Goal: Task Accomplishment & Management: Manage account settings

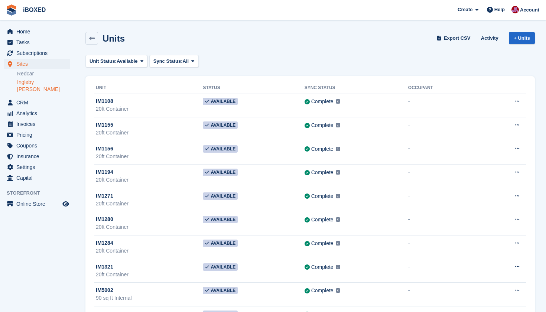
scroll to position [106, 0]
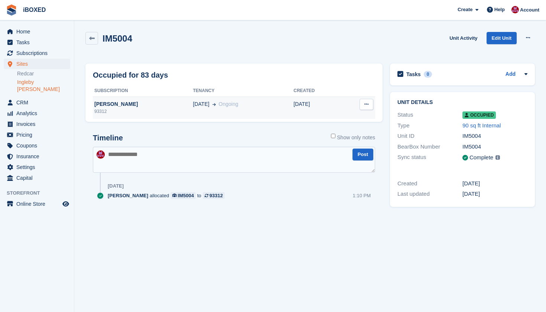
click at [210, 100] on span at bounding box center [213, 104] width 6 height 8
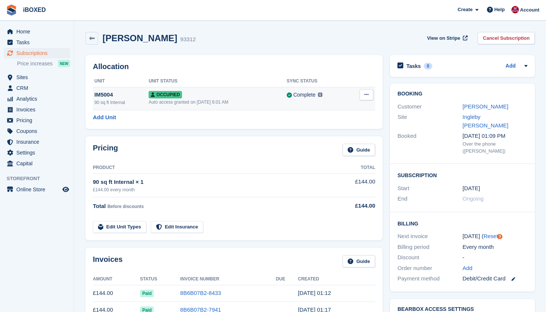
click at [220, 101] on div "Auto access granted on 1st Jul, 6:01 AM" at bounding box center [218, 102] width 138 height 7
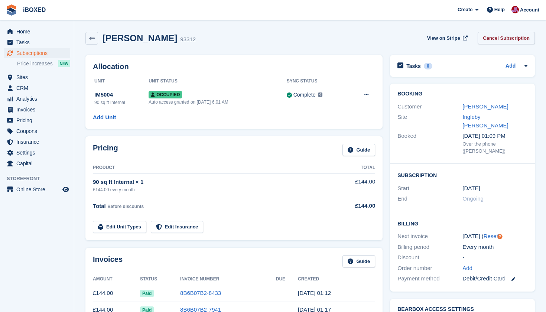
click at [496, 36] on link "Cancel Subscription" at bounding box center [506, 38] width 57 height 12
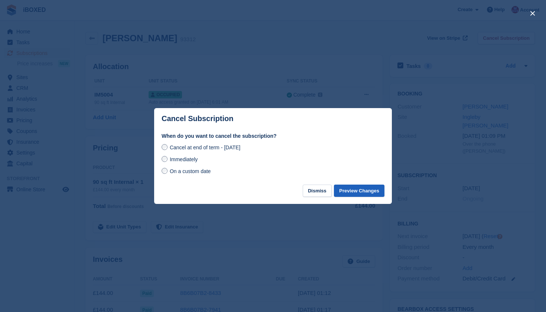
click at [359, 189] on button "Preview Changes" at bounding box center [359, 191] width 51 height 12
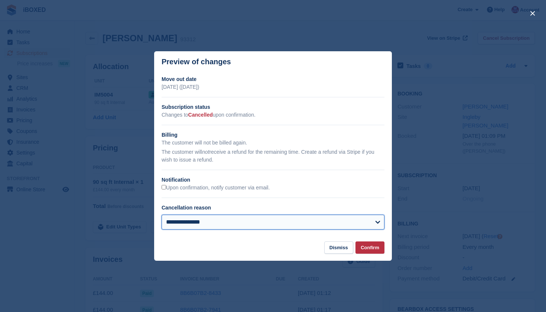
select select "**********"
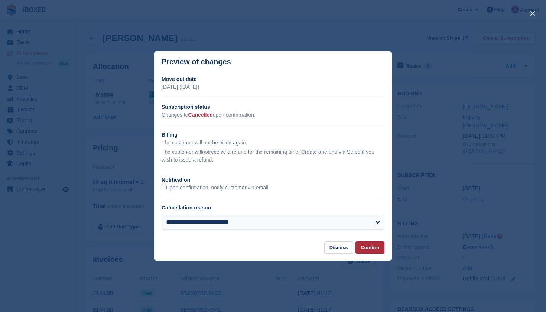
click at [369, 246] on button "Confirm" at bounding box center [370, 248] width 29 height 12
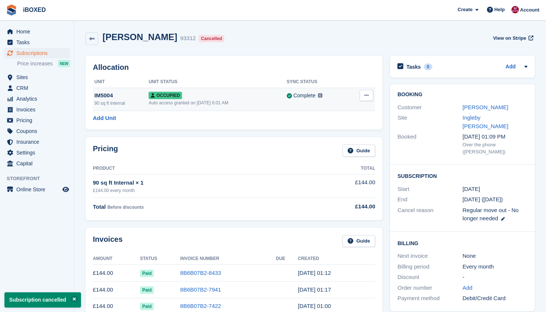
click at [365, 100] on button at bounding box center [367, 95] width 14 height 11
click at [343, 125] on p "Deallocate" at bounding box center [338, 126] width 65 height 10
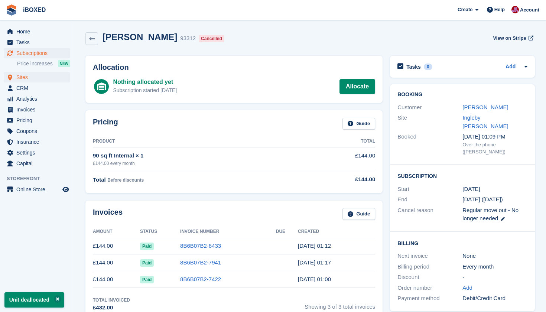
click at [48, 78] on span "Sites" at bounding box center [38, 77] width 45 height 10
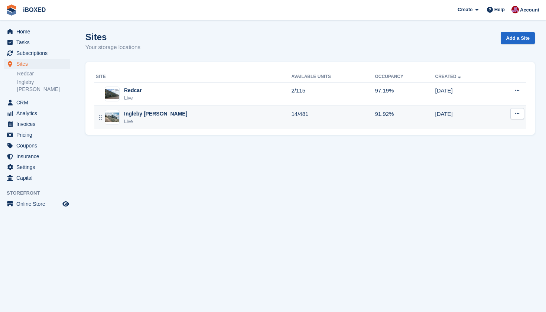
click at [174, 110] on div "Ingleby [PERSON_NAME] Live" at bounding box center [193, 117] width 195 height 15
